Goal: Transaction & Acquisition: Purchase product/service

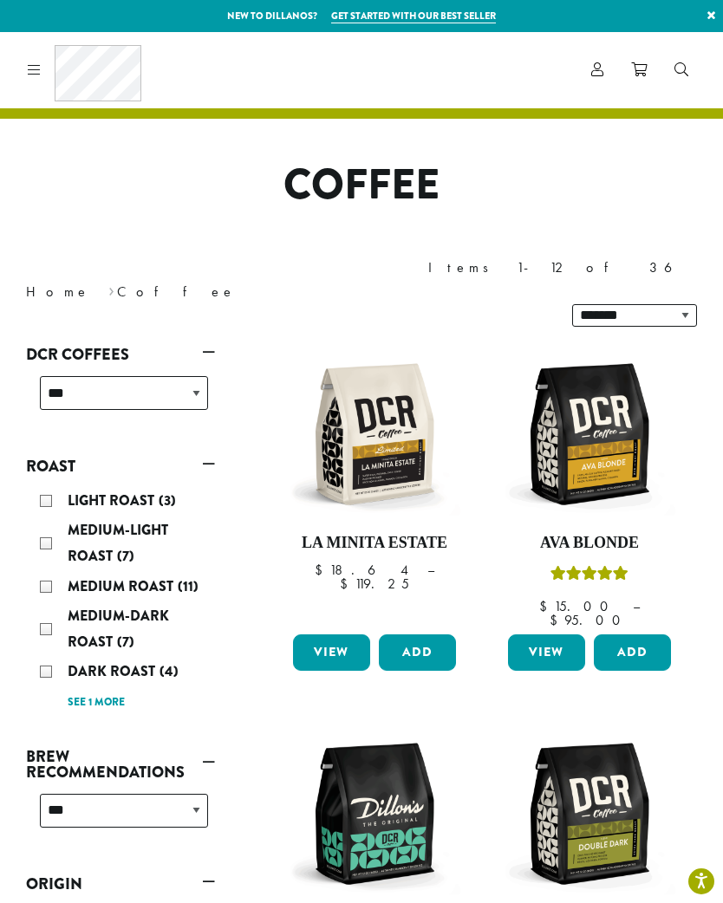
click at [406, 415] on img at bounding box center [375, 434] width 172 height 172
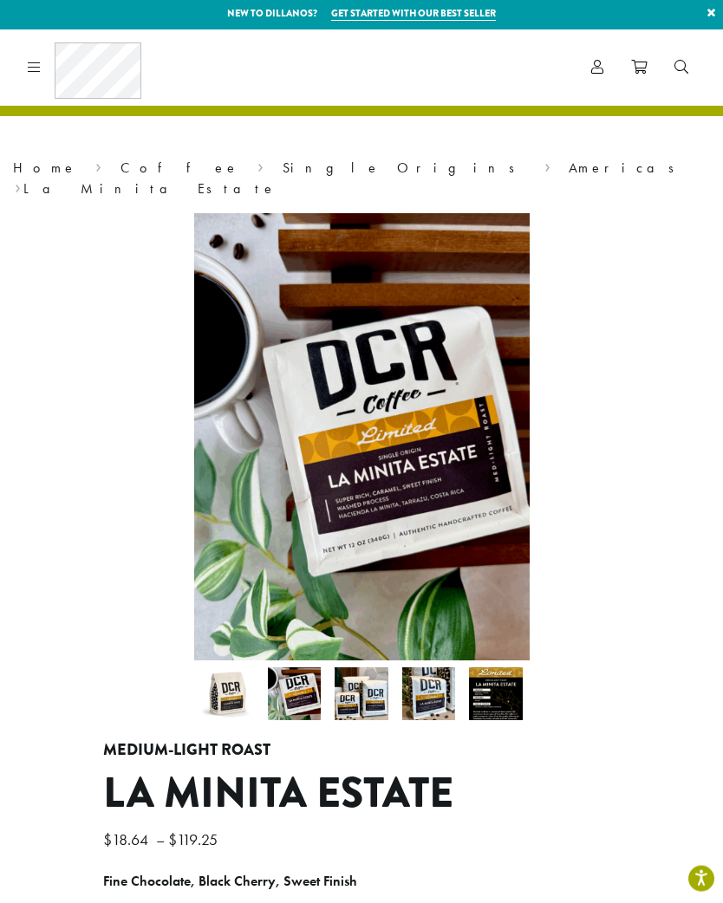
scroll to position [288, 0]
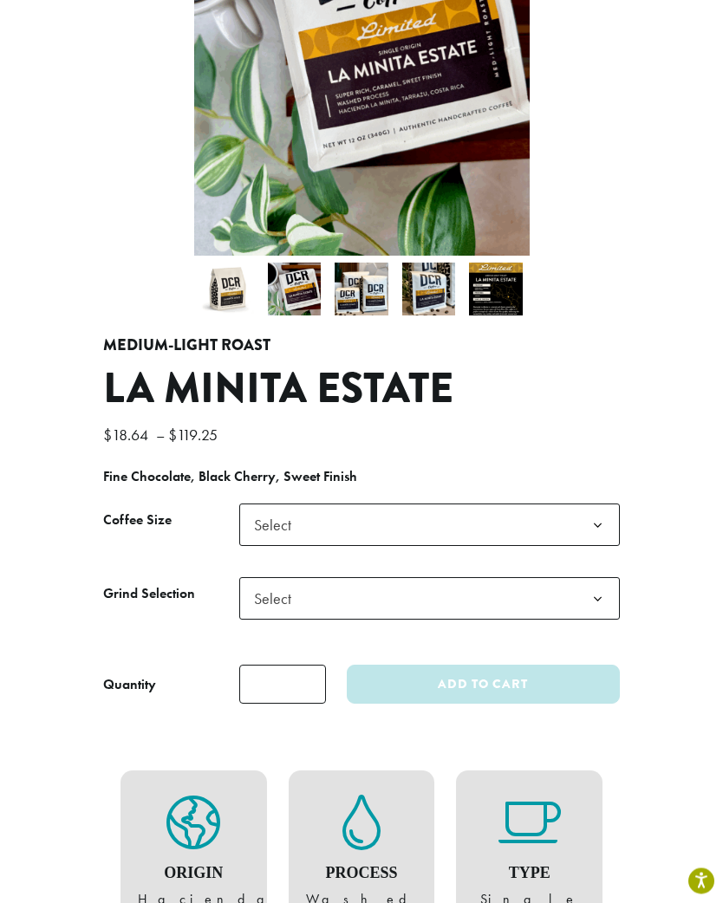
click at [576, 505] on b at bounding box center [597, 526] width 42 height 42
click at [549, 584] on span "Select" at bounding box center [429, 598] width 380 height 42
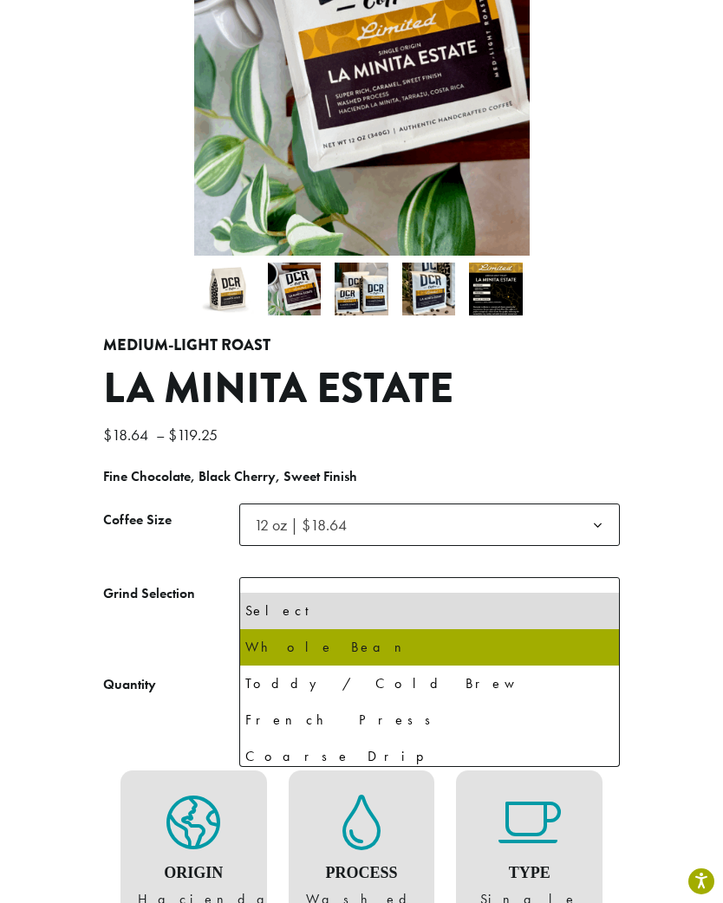
select select "*********"
select select "**********"
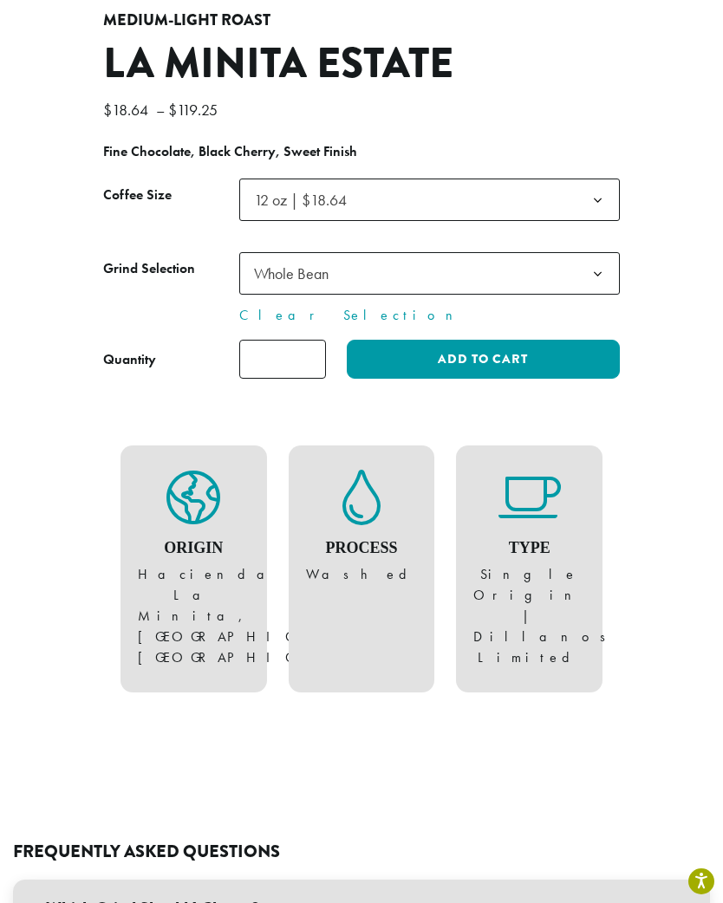
scroll to position [620, 0]
click at [315, 346] on input "*" at bounding box center [282, 360] width 87 height 39
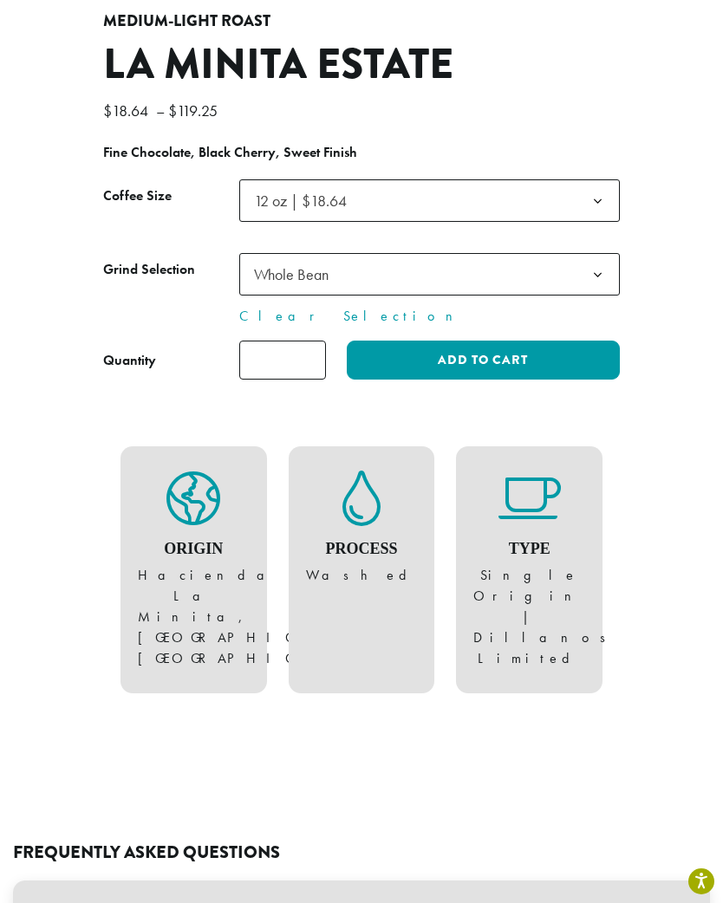
type input "*"
click at [568, 341] on button "Add to cart" at bounding box center [483, 360] width 273 height 39
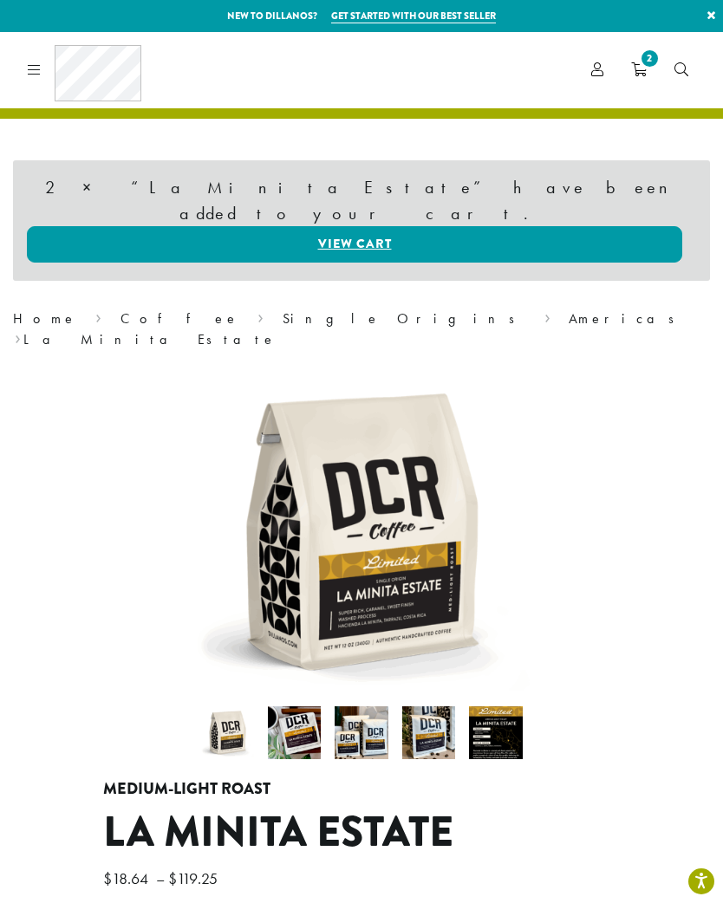
click at [120, 309] on link "Coffee" at bounding box center [179, 318] width 119 height 18
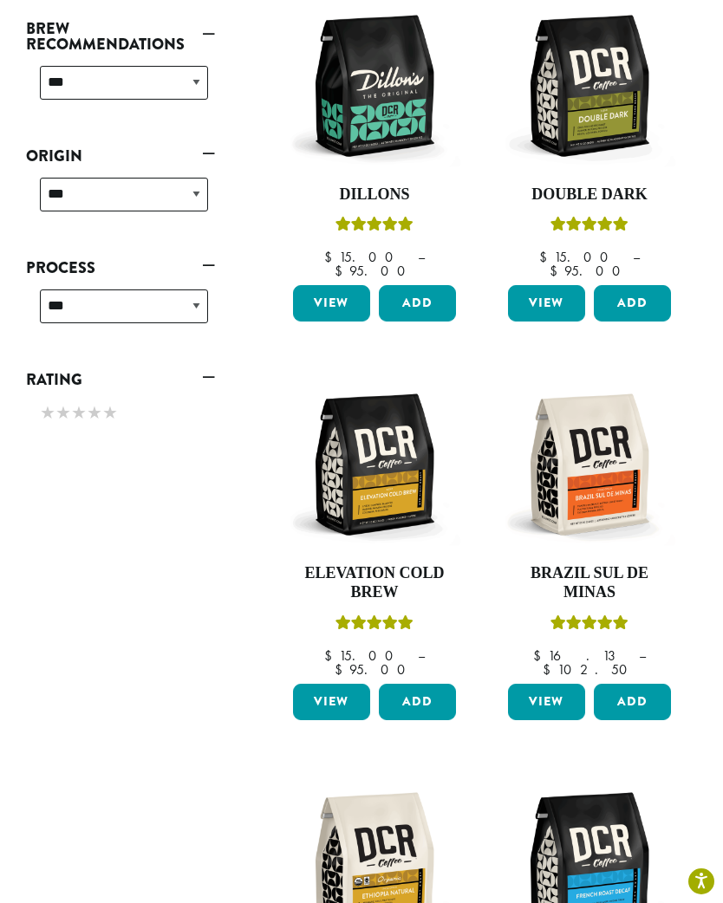
scroll to position [877, 0]
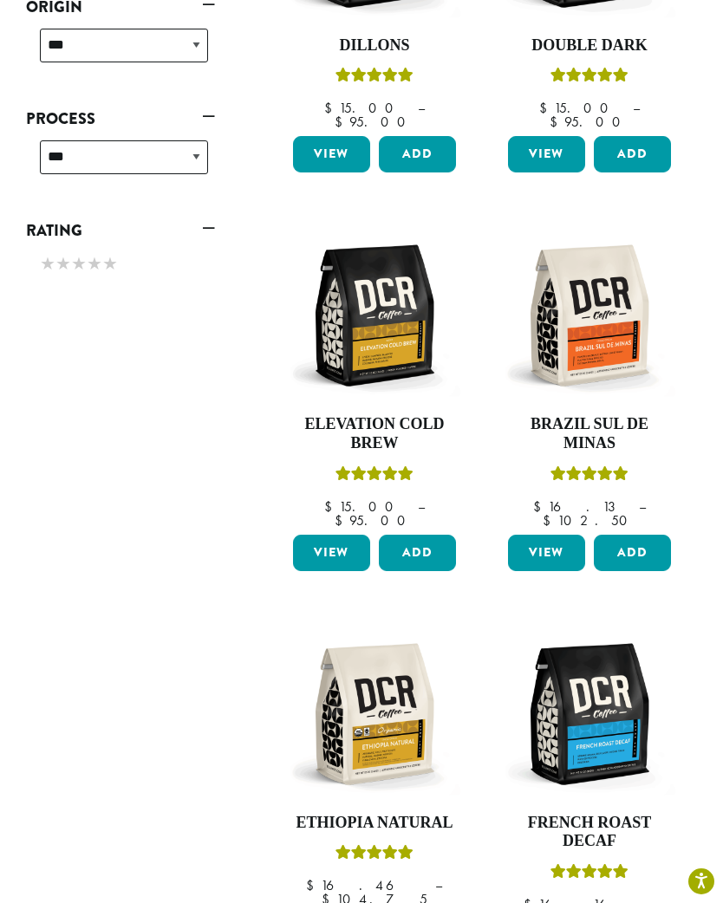
click at [646, 535] on button "Add" at bounding box center [632, 553] width 77 height 36
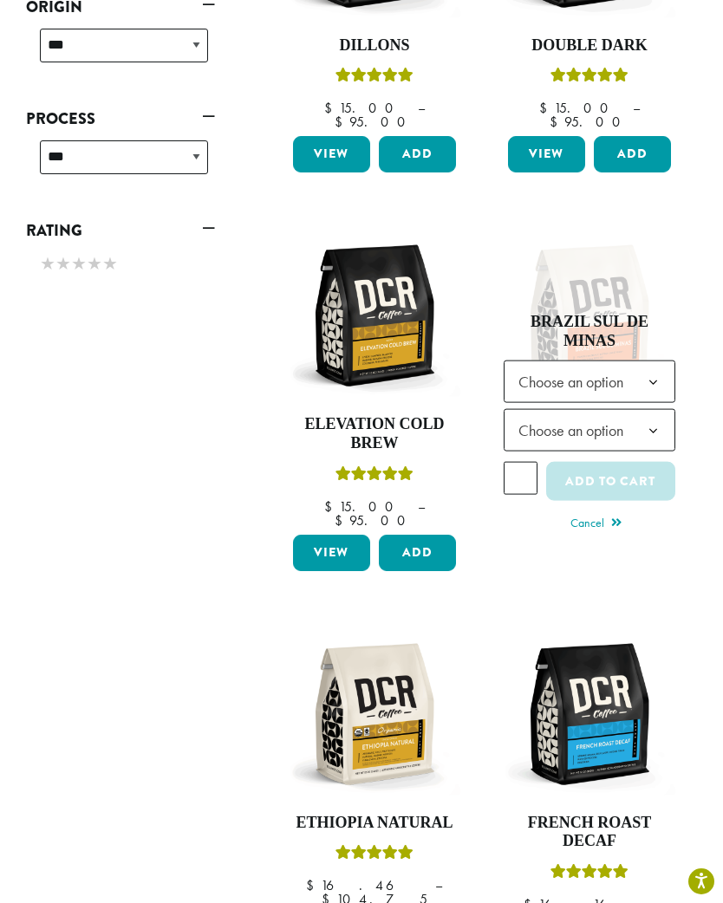
click at [627, 365] on span "Choose an option" at bounding box center [575, 382] width 129 height 34
click at [633, 410] on b at bounding box center [653, 431] width 42 height 42
select select "*********"
select select "**********"
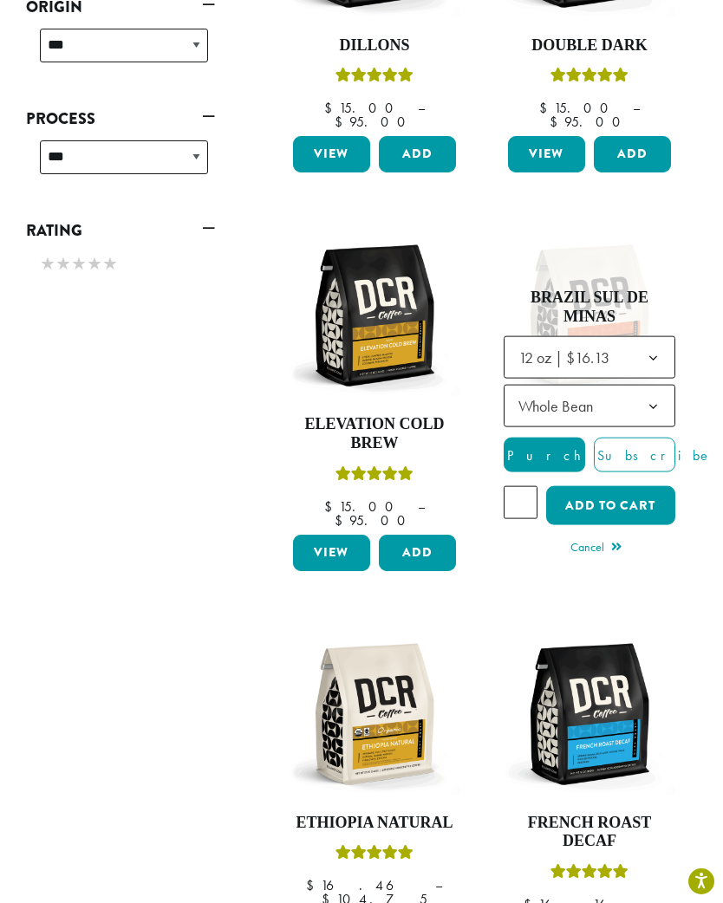
click at [641, 486] on button "Add to cart" at bounding box center [610, 505] width 129 height 39
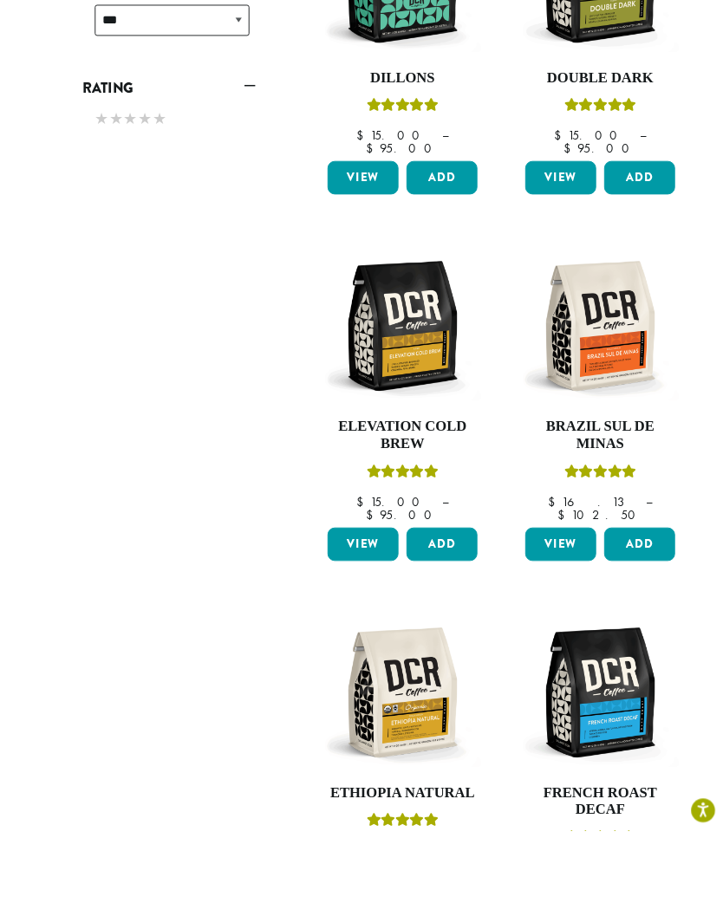
scroll to position [1194, 0]
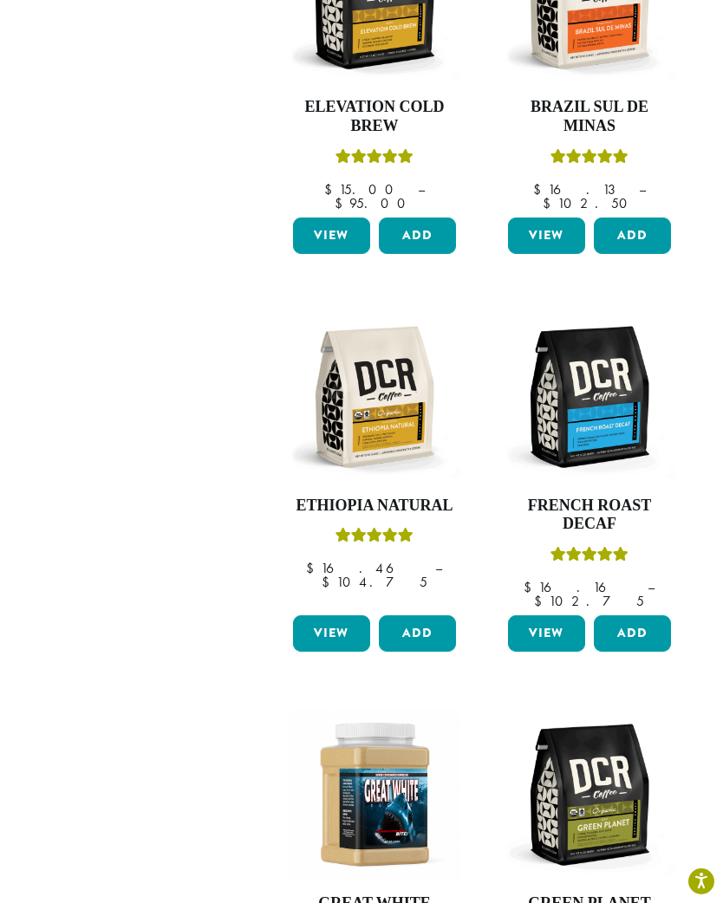
click at [436, 615] on button "Add" at bounding box center [417, 633] width 77 height 36
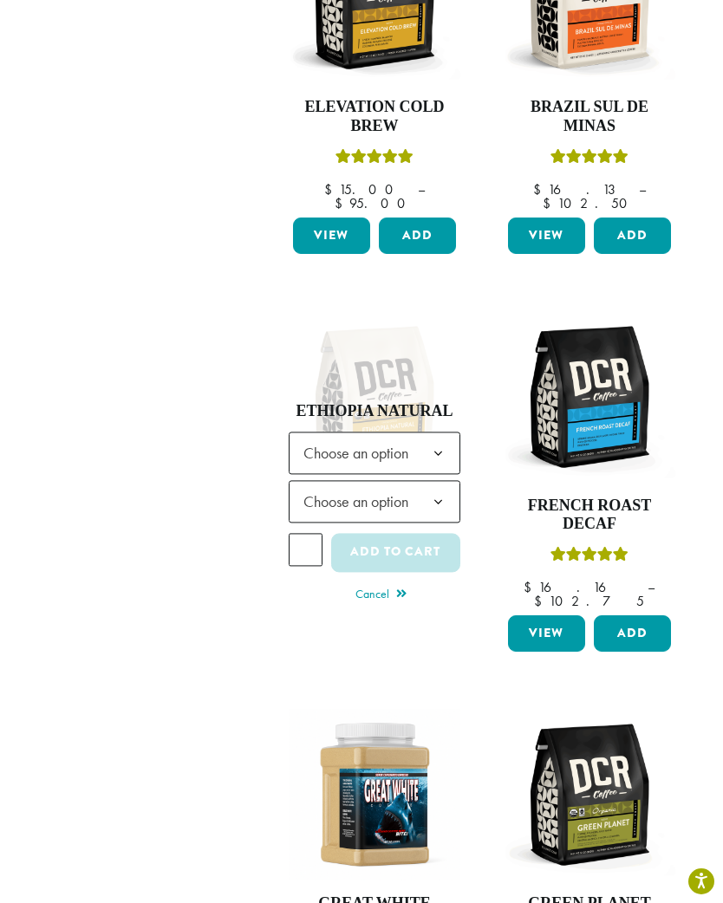
click at [430, 432] on b at bounding box center [438, 453] width 42 height 42
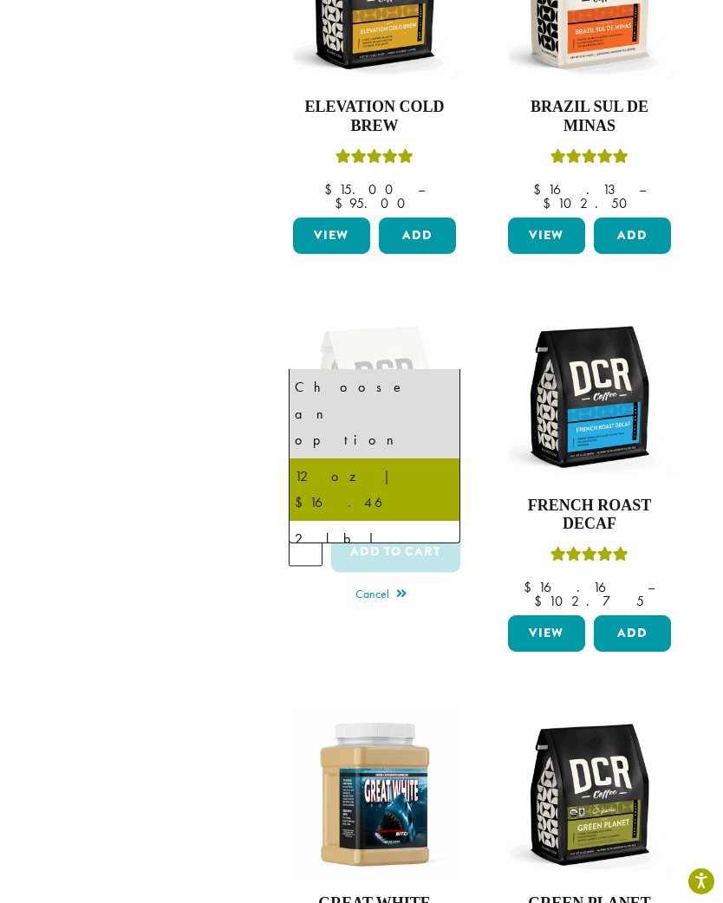
select select "*********"
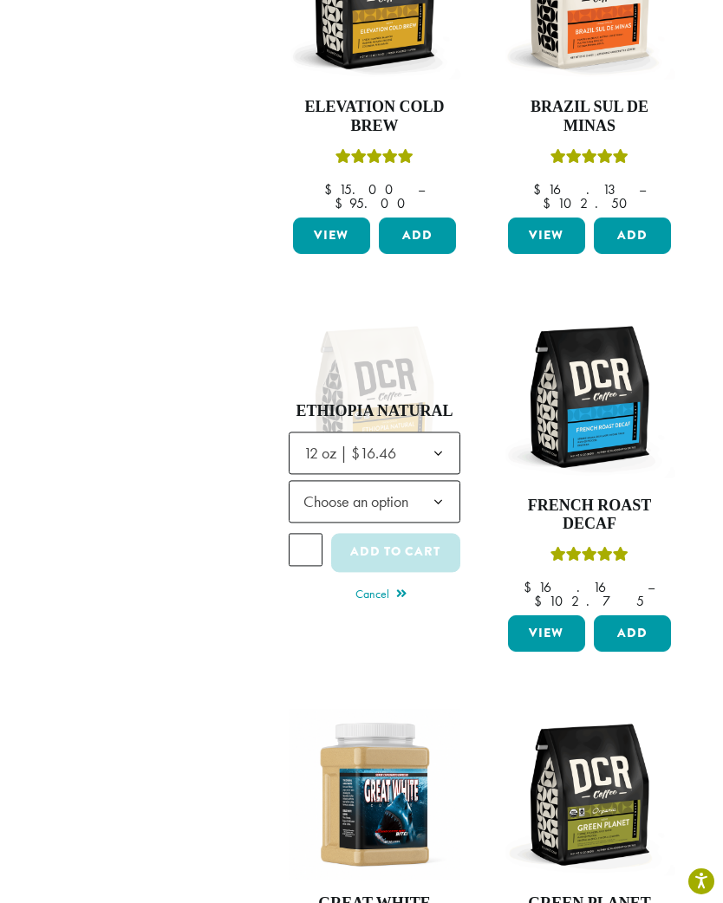
click at [423, 481] on b at bounding box center [438, 502] width 42 height 42
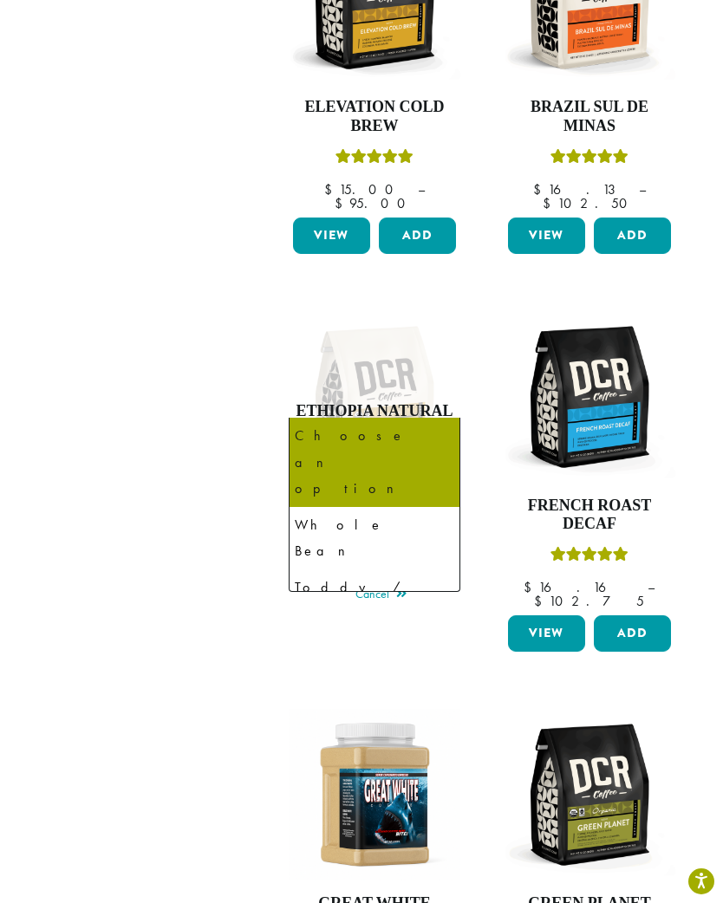
select select "**********"
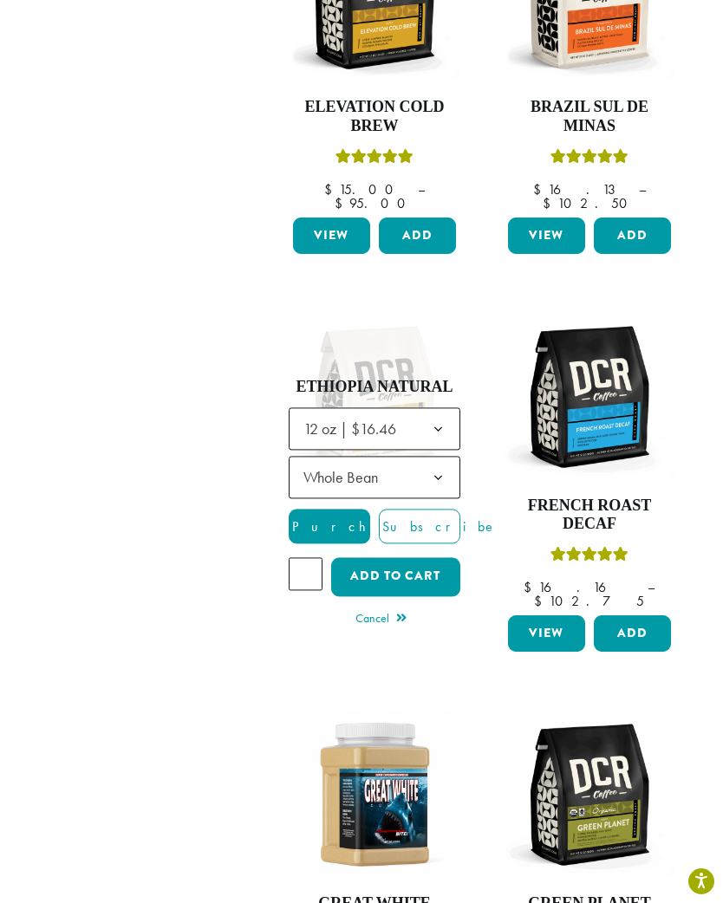
click at [423, 557] on button "Add to cart" at bounding box center [395, 576] width 129 height 39
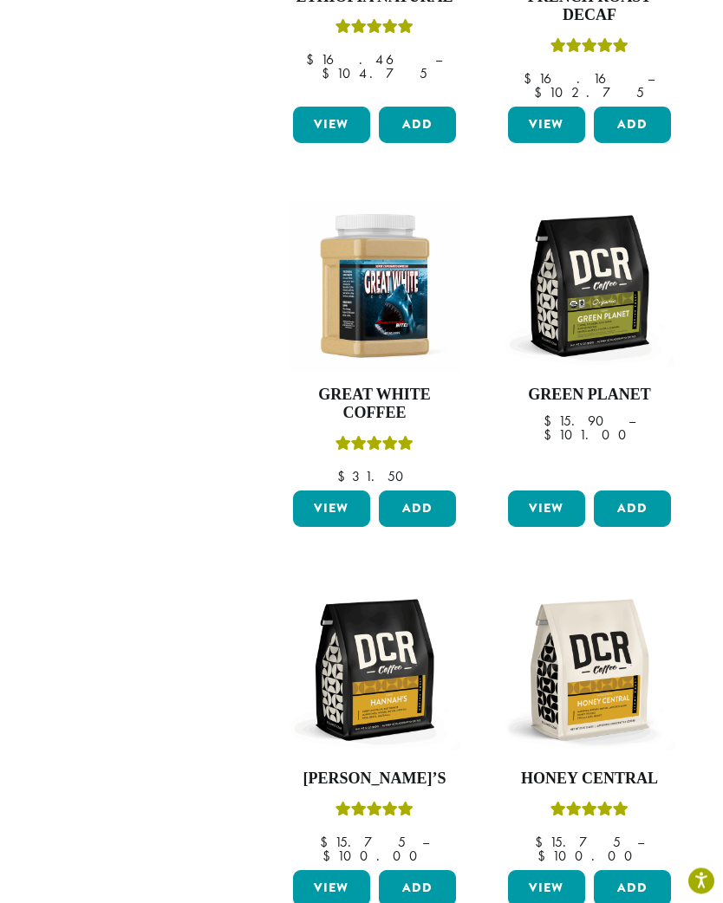
scroll to position [1877, 0]
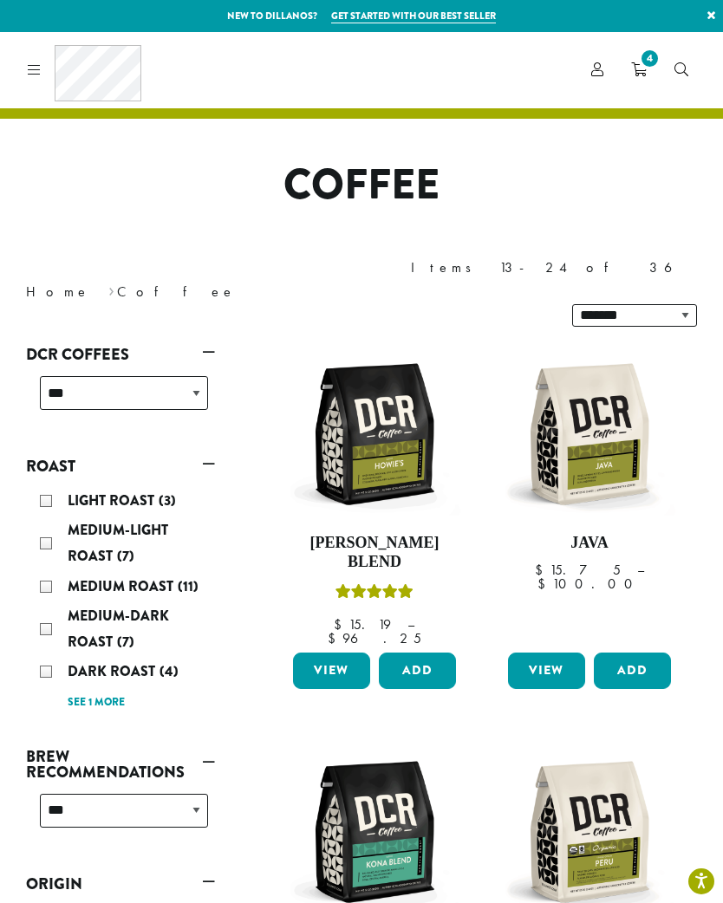
click at [654, 61] on span "4" at bounding box center [649, 58] width 23 height 23
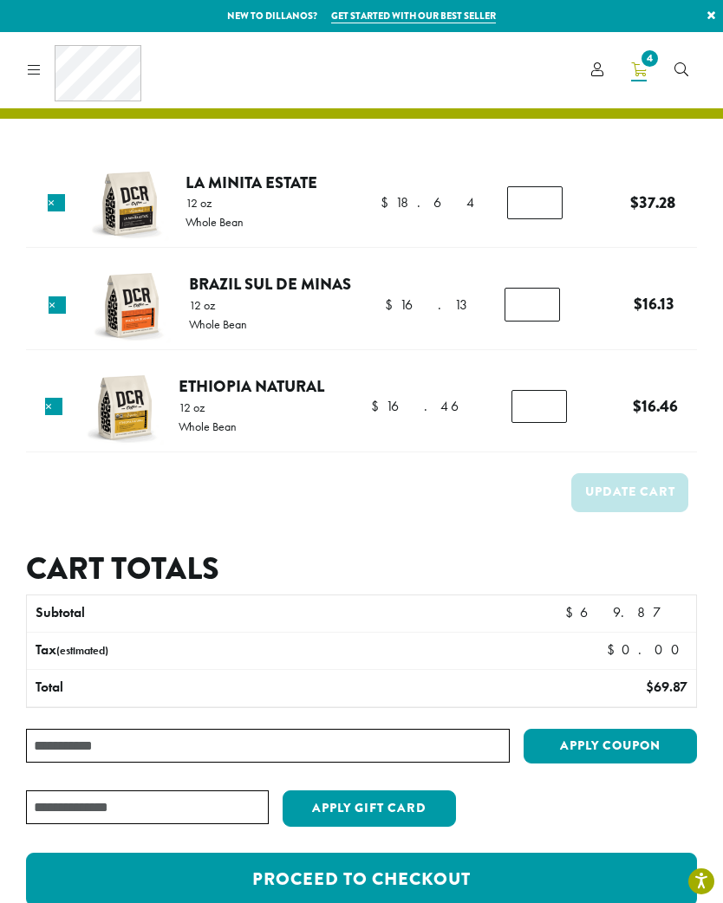
click at [567, 194] on div "La Minita Estate quantity *" at bounding box center [541, 202] width 69 height 33
click at [544, 202] on input "*" at bounding box center [534, 202] width 55 height 33
type input "*"
click at [659, 488] on button "Update cart" at bounding box center [629, 492] width 117 height 39
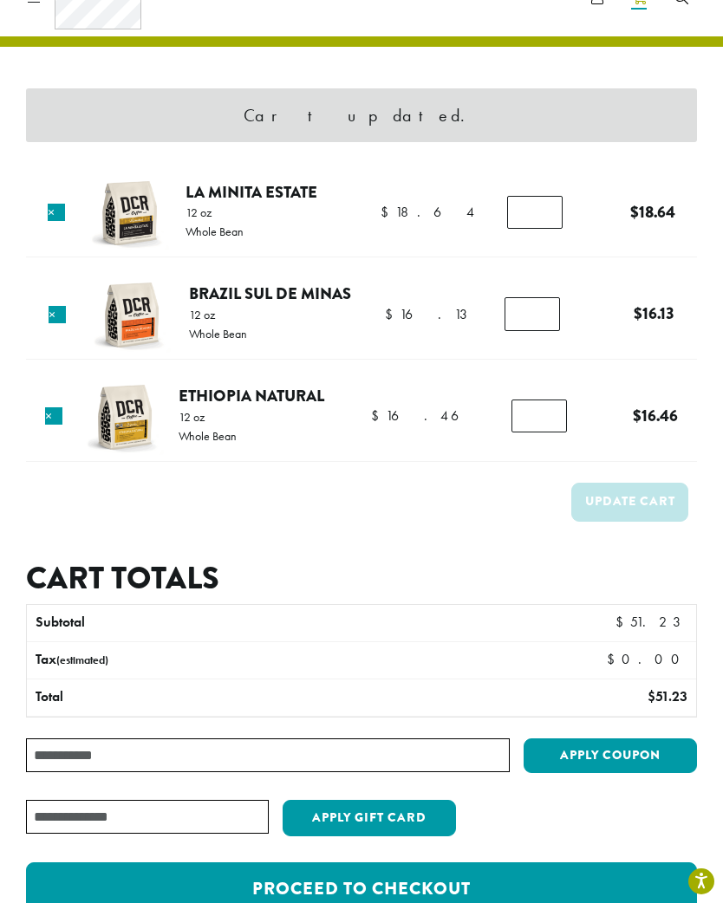
scroll to position [73, 0]
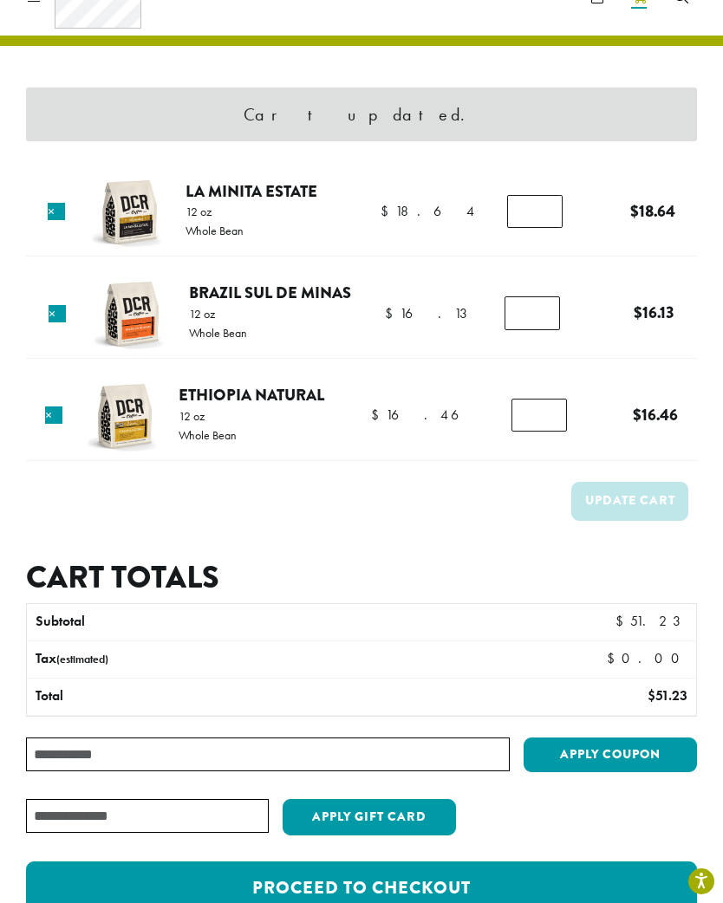
click at [62, 315] on link "×" at bounding box center [57, 313] width 17 height 17
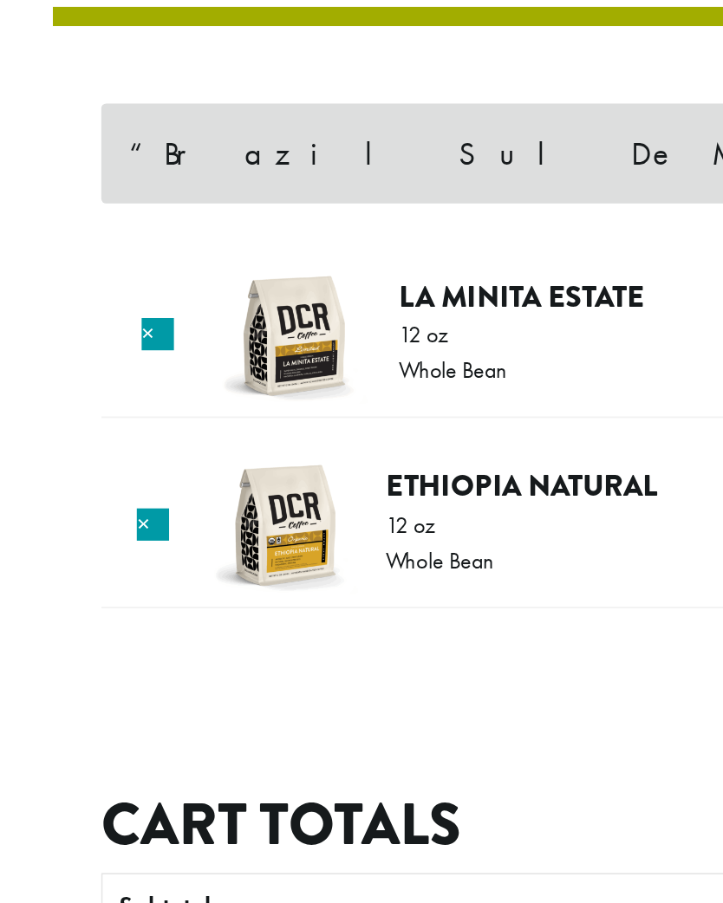
scroll to position [0, 0]
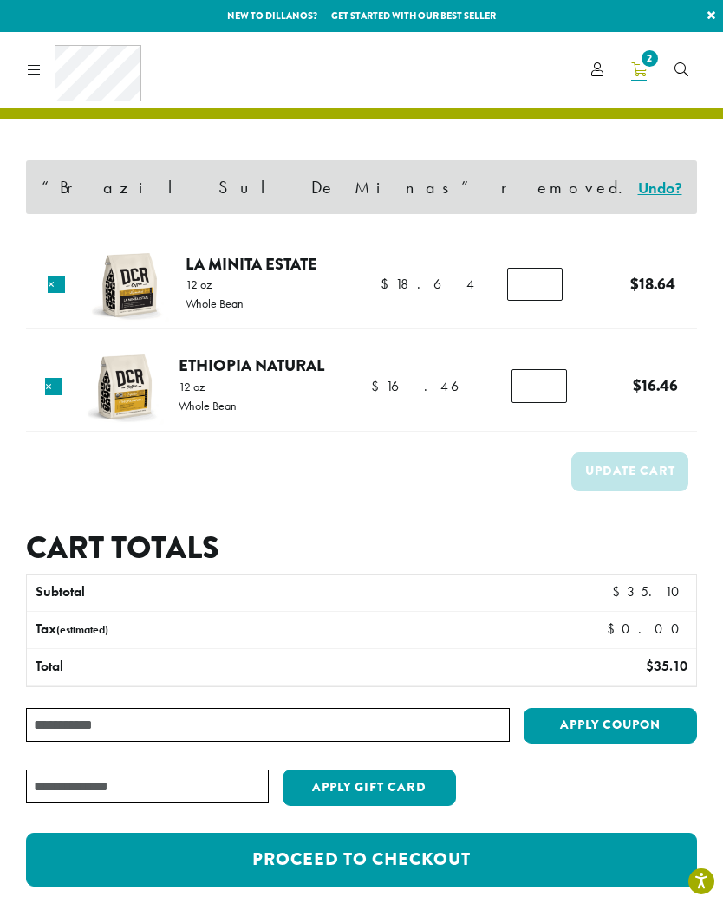
click at [27, 64] on link at bounding box center [31, 70] width 20 height 18
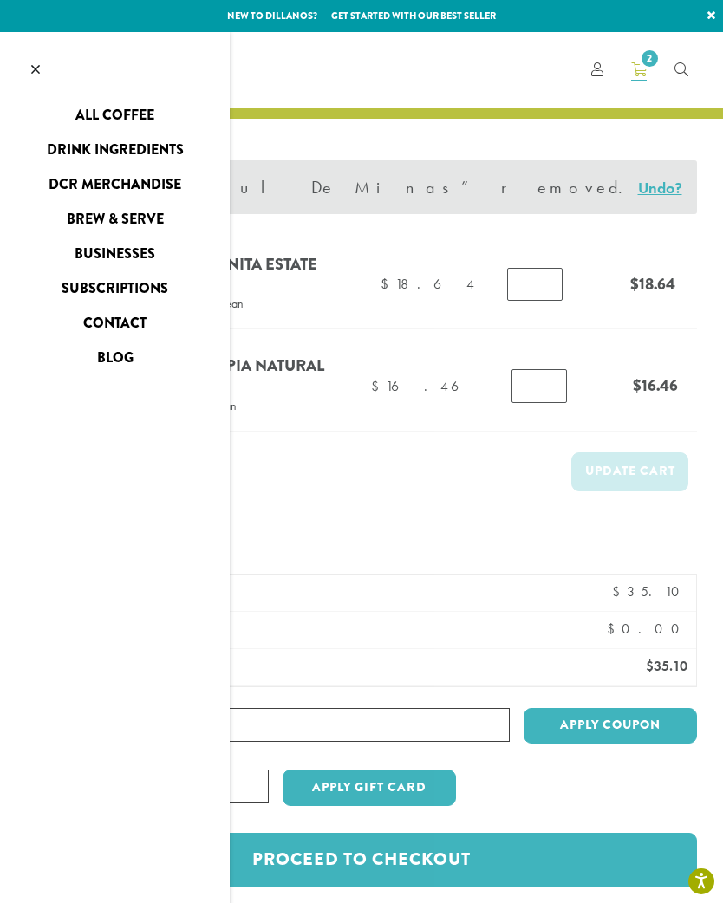
click at [141, 113] on link "All Coffee" at bounding box center [115, 115] width 230 height 28
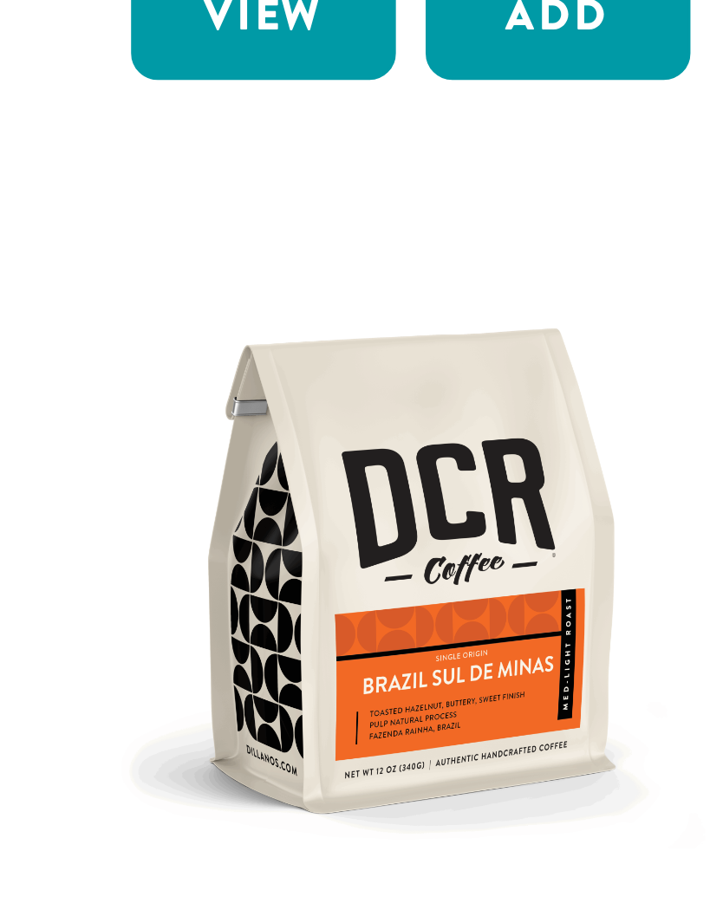
scroll to position [700, 0]
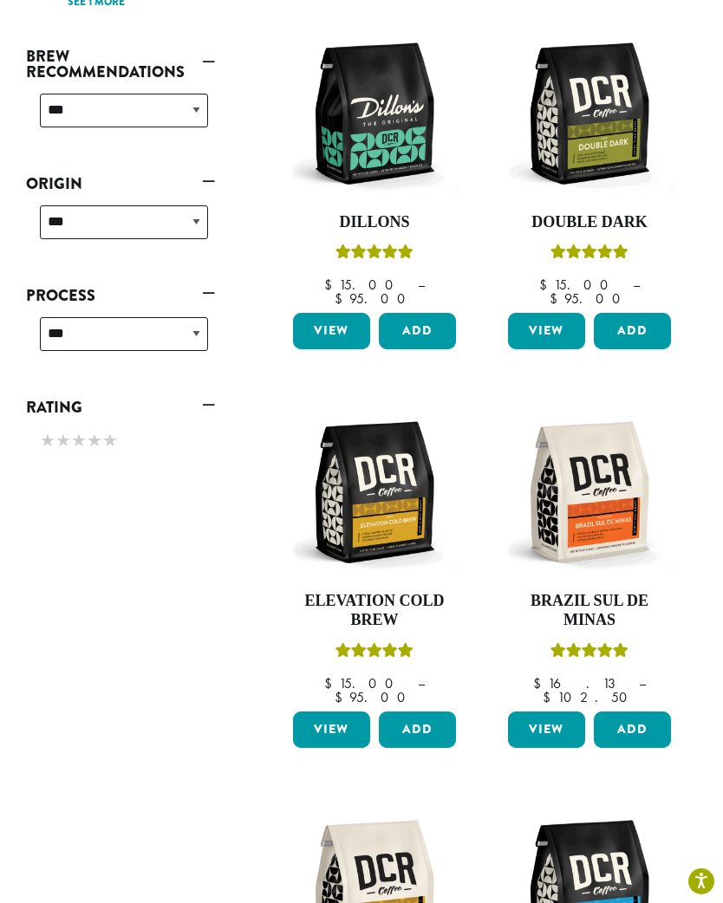
click at [648, 711] on button "Add" at bounding box center [632, 729] width 77 height 36
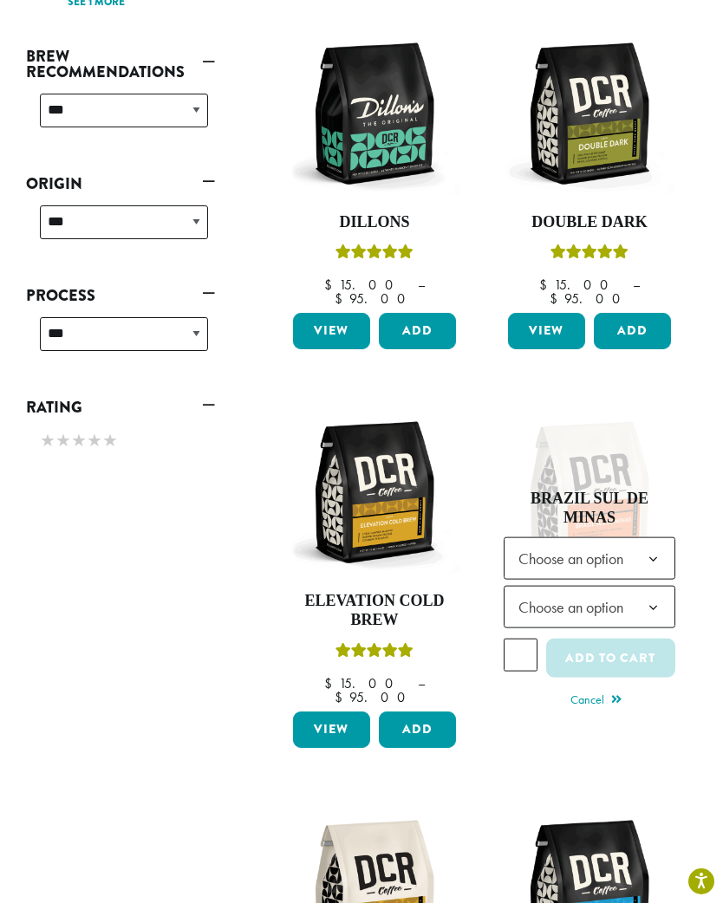
click at [660, 538] on b at bounding box center [653, 559] width 42 height 42
click at [642, 587] on b at bounding box center [653, 608] width 42 height 42
select select "*********"
select select "**********"
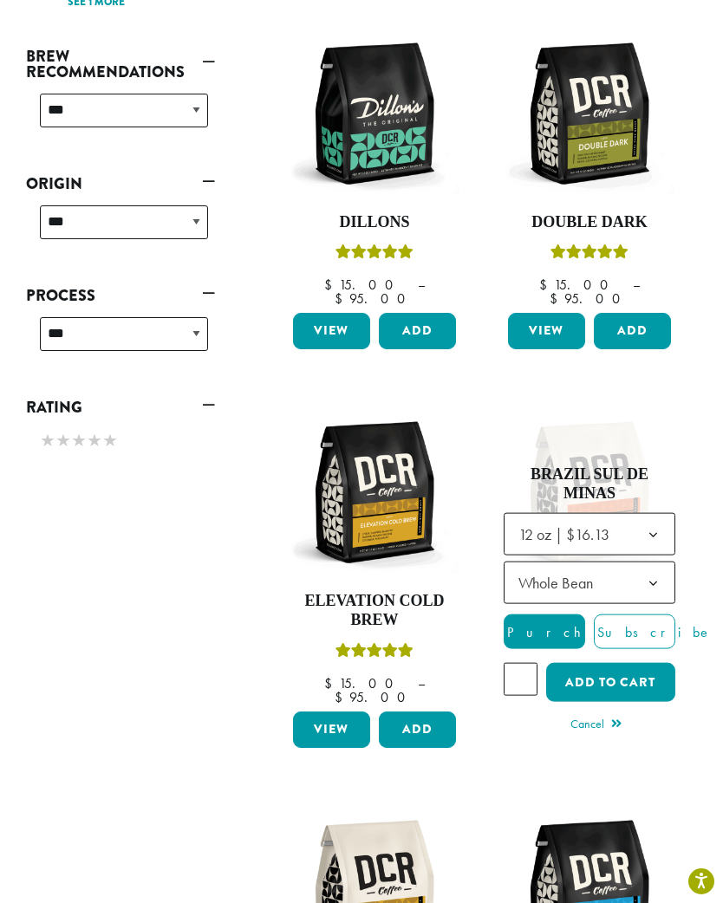
click at [661, 663] on button "Add to cart" at bounding box center [610, 682] width 129 height 39
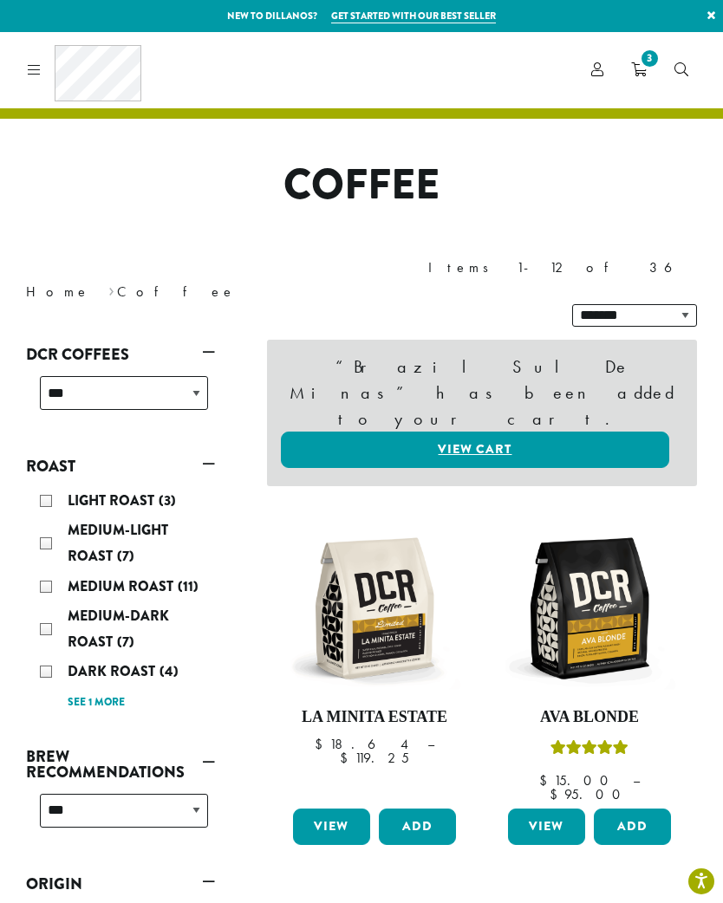
click at [646, 62] on span "3" at bounding box center [649, 58] width 23 height 23
